Goal: Find specific page/section: Find specific page/section

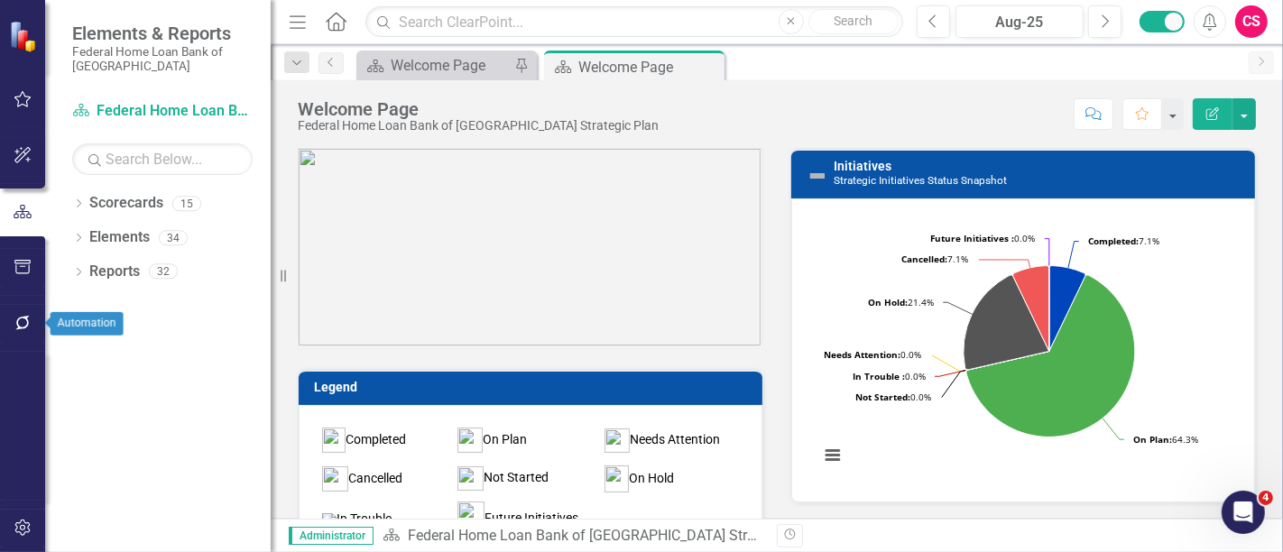
click at [18, 323] on icon "button" at bounding box center [23, 323] width 19 height 14
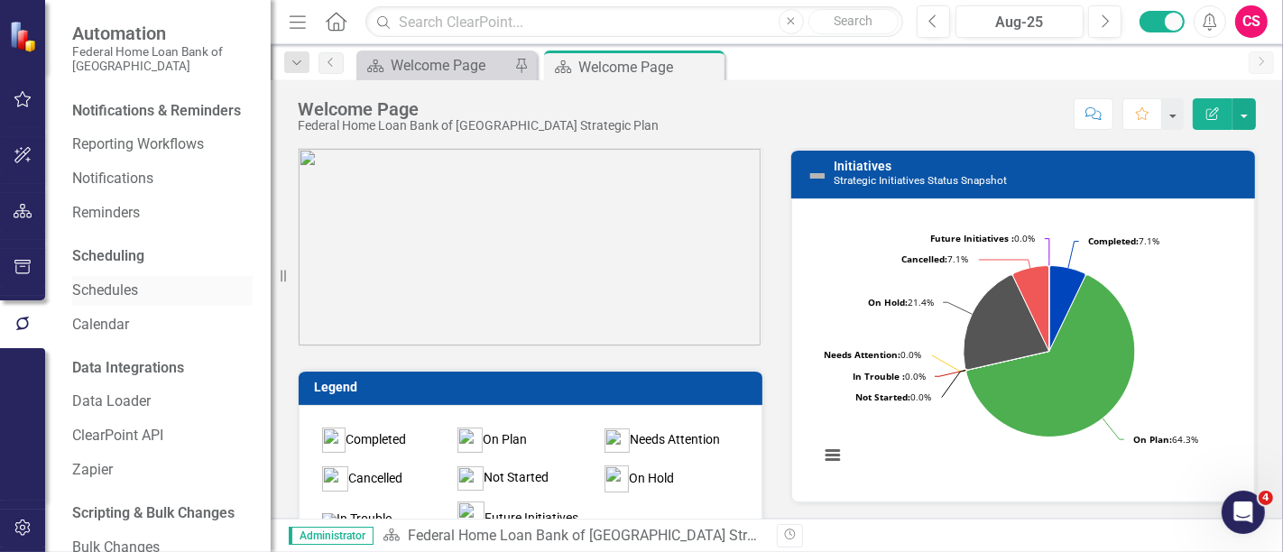
click at [113, 301] on link "Schedules" at bounding box center [162, 291] width 180 height 21
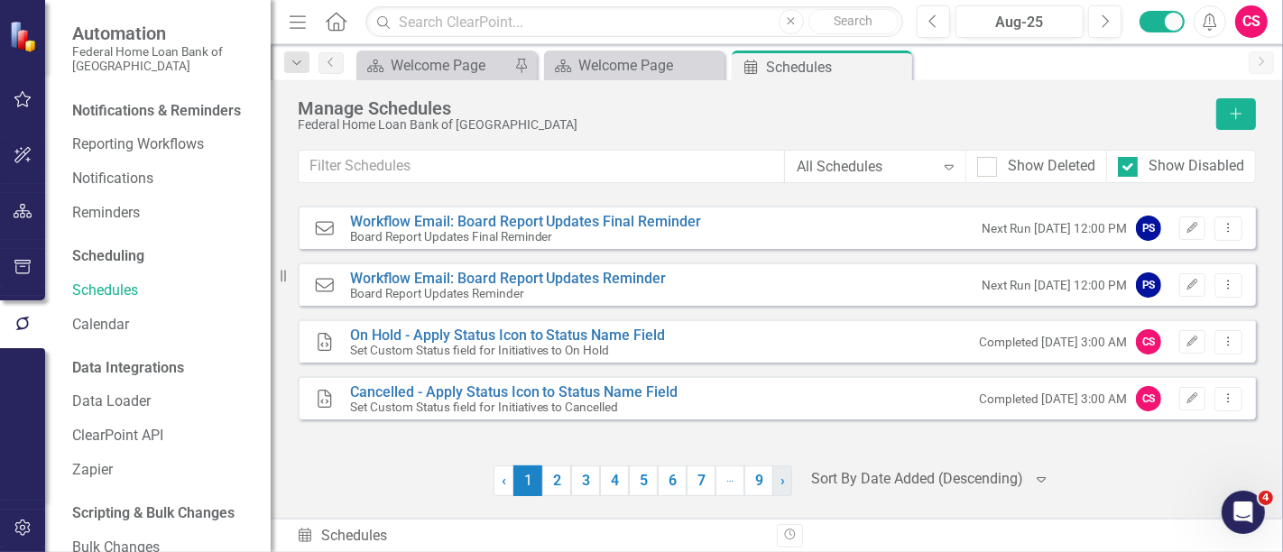
click at [790, 481] on link "› Next" at bounding box center [782, 481] width 20 height 31
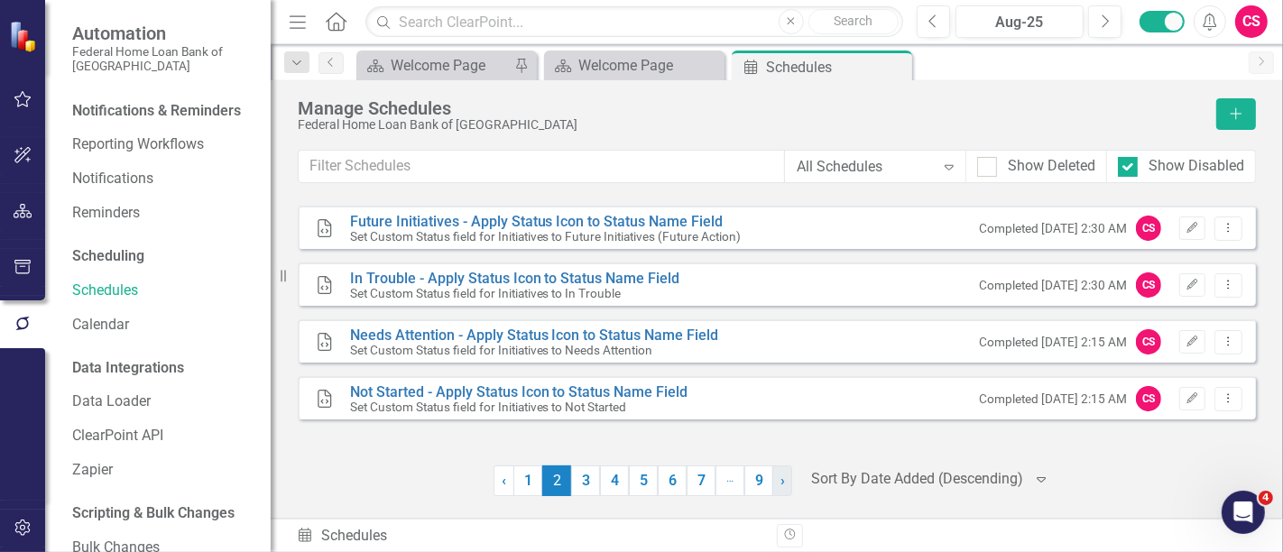
click at [790, 481] on link "› Next" at bounding box center [782, 481] width 20 height 31
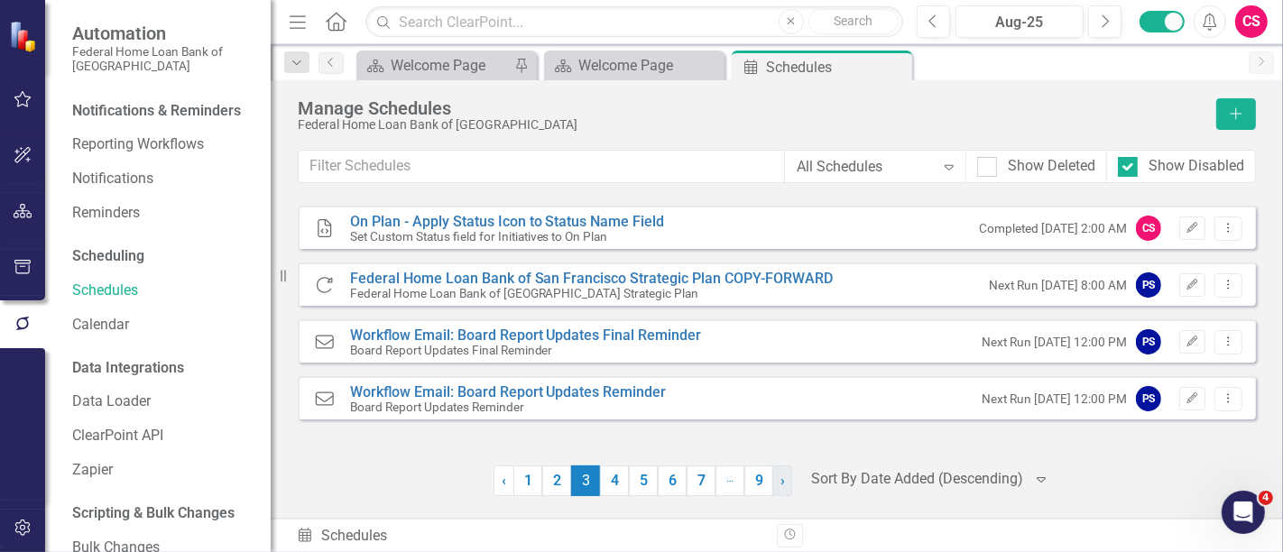
click at [790, 481] on link "› Next" at bounding box center [782, 481] width 20 height 31
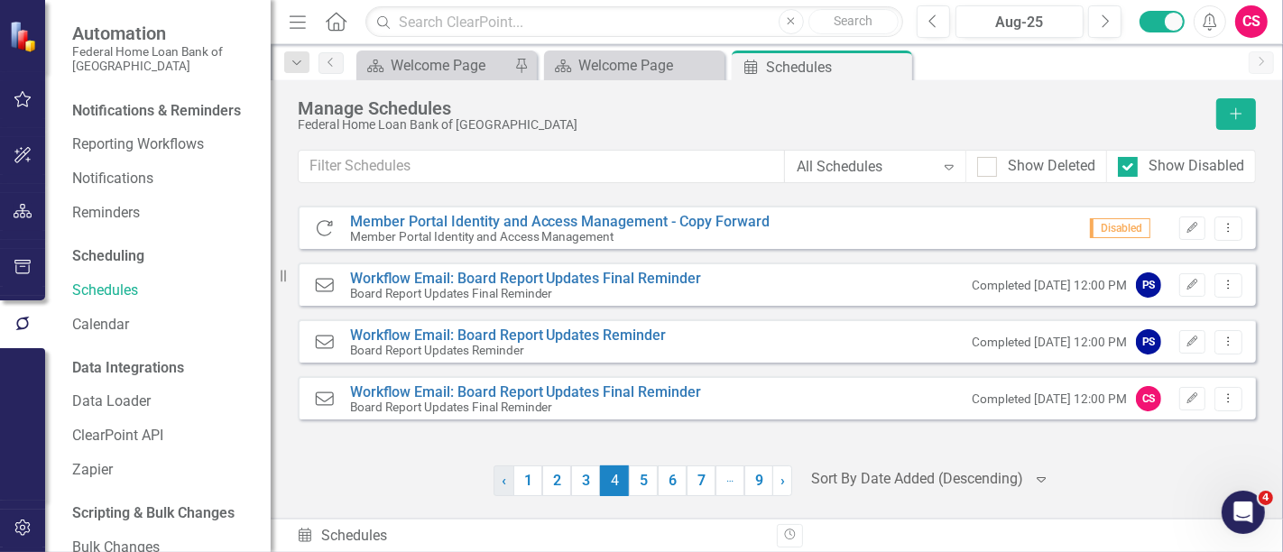
click at [494, 469] on link "‹ Previous" at bounding box center [504, 481] width 21 height 31
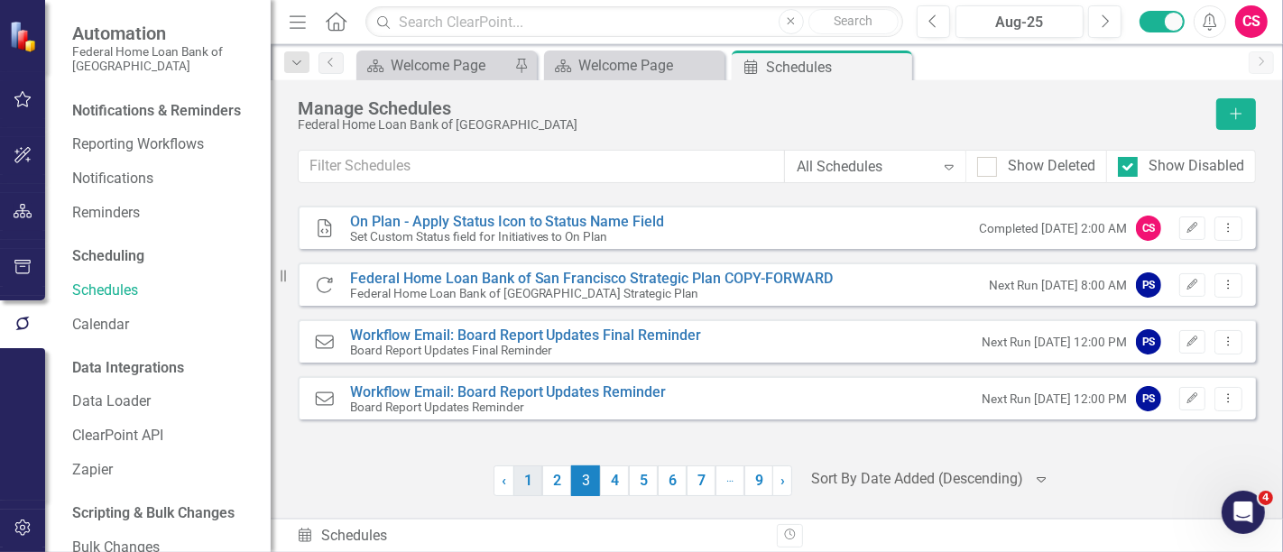
click at [533, 478] on link "1" at bounding box center [527, 481] width 29 height 31
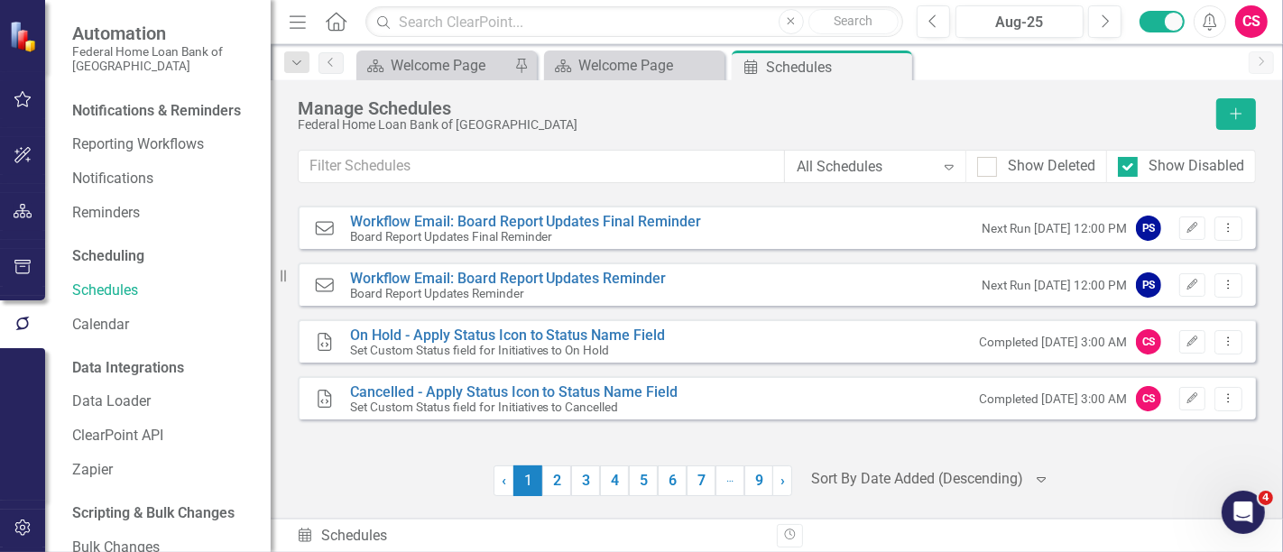
click at [453, 462] on div "Workflow Email Workflow Email: Board Report Updates Final Reminder Board Report…" at bounding box center [777, 351] width 958 height 291
